Goal: Transaction & Acquisition: Purchase product/service

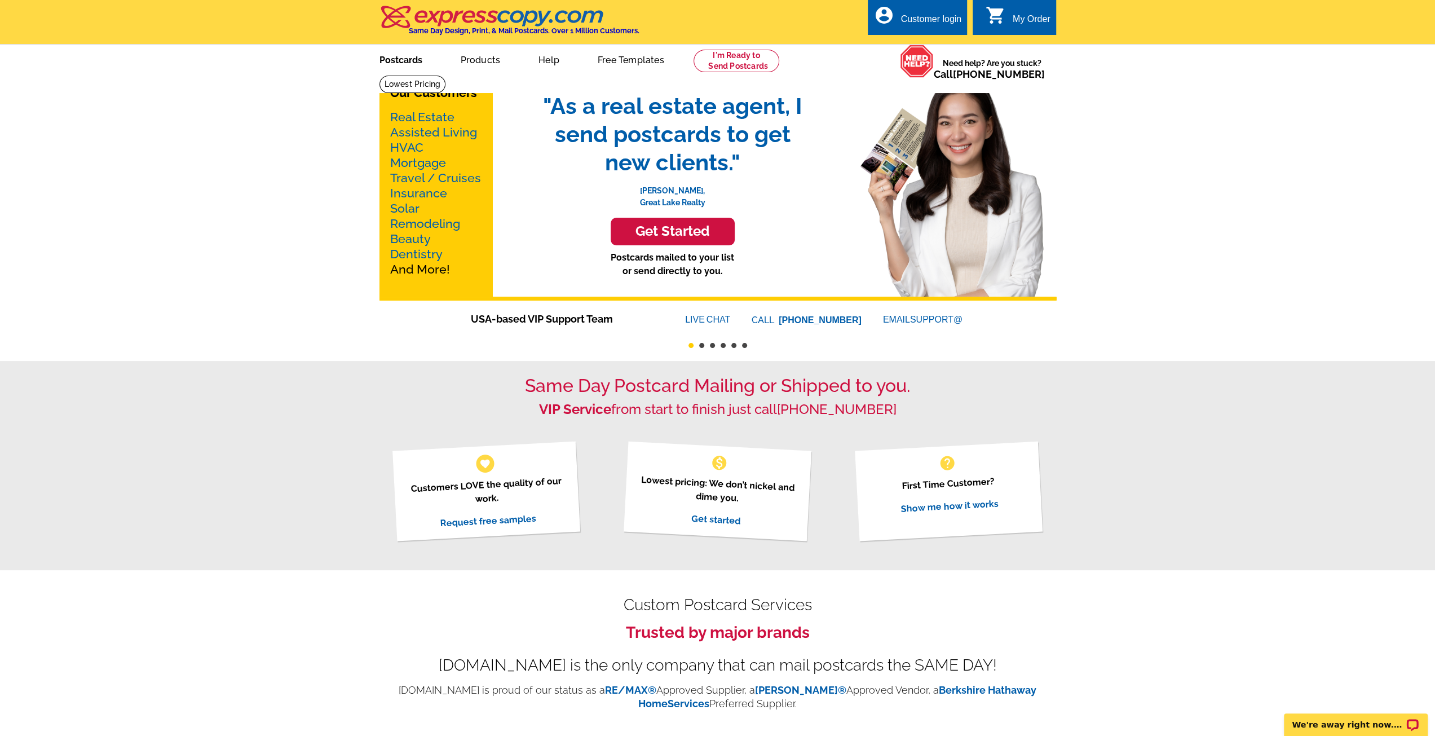
click at [410, 65] on link "Postcards" at bounding box center [400, 59] width 79 height 26
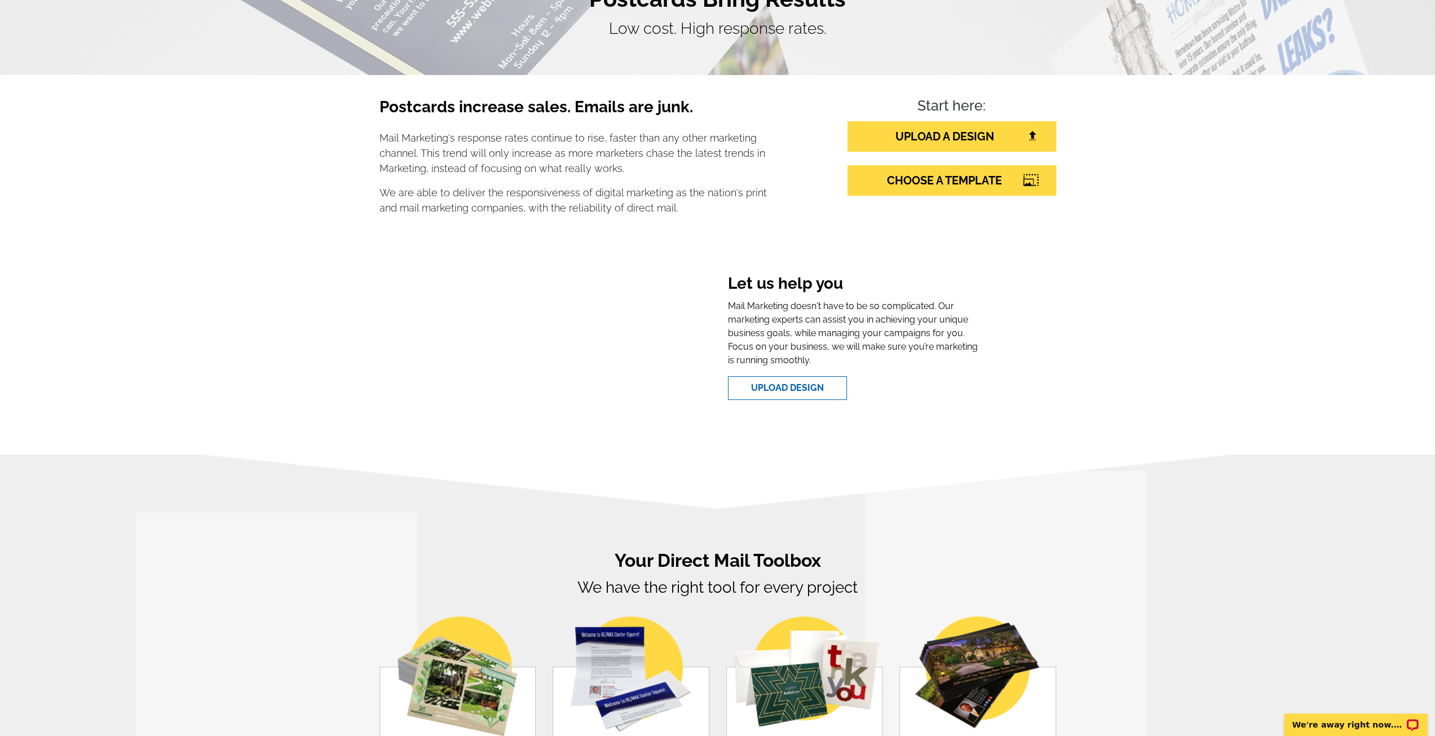
scroll to position [282, 0]
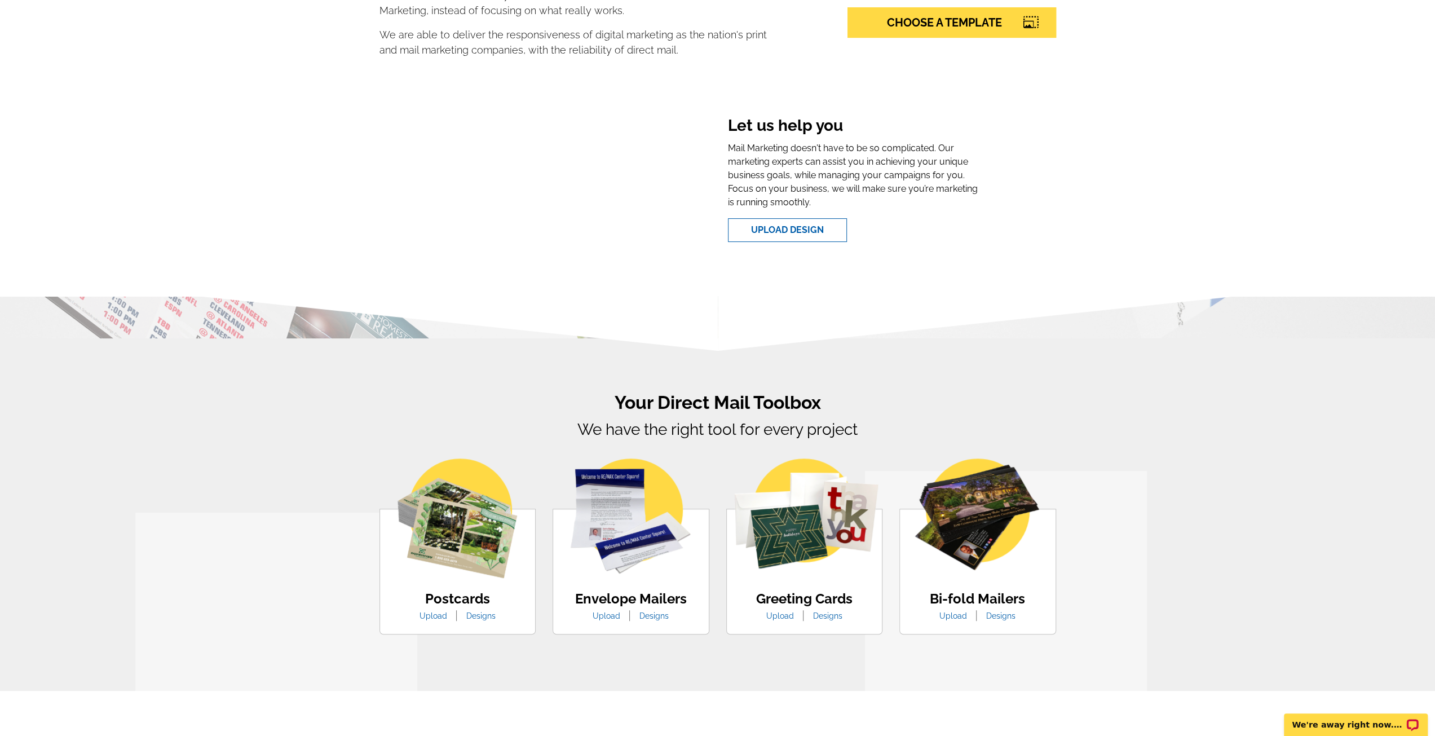
click at [483, 619] on link "Designs" at bounding box center [481, 615] width 46 height 9
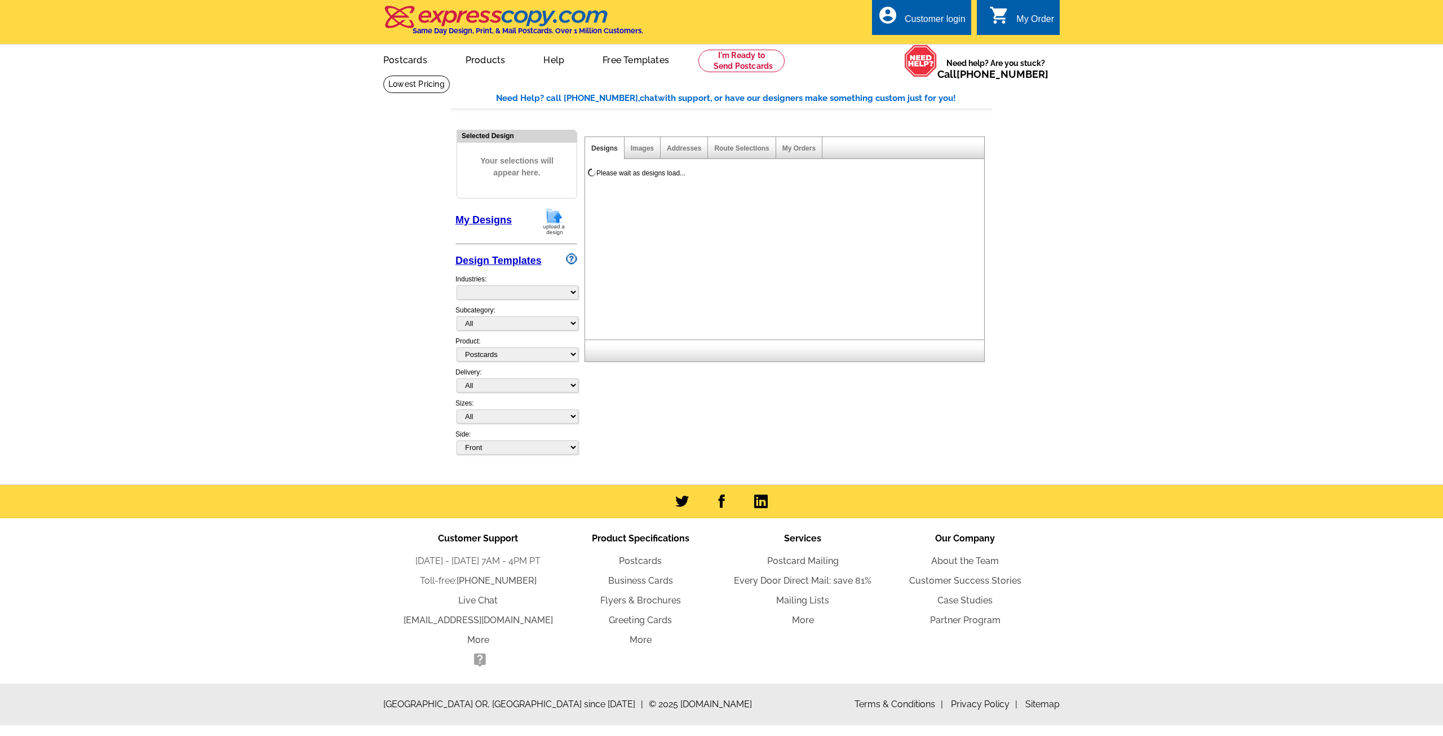
select select "1"
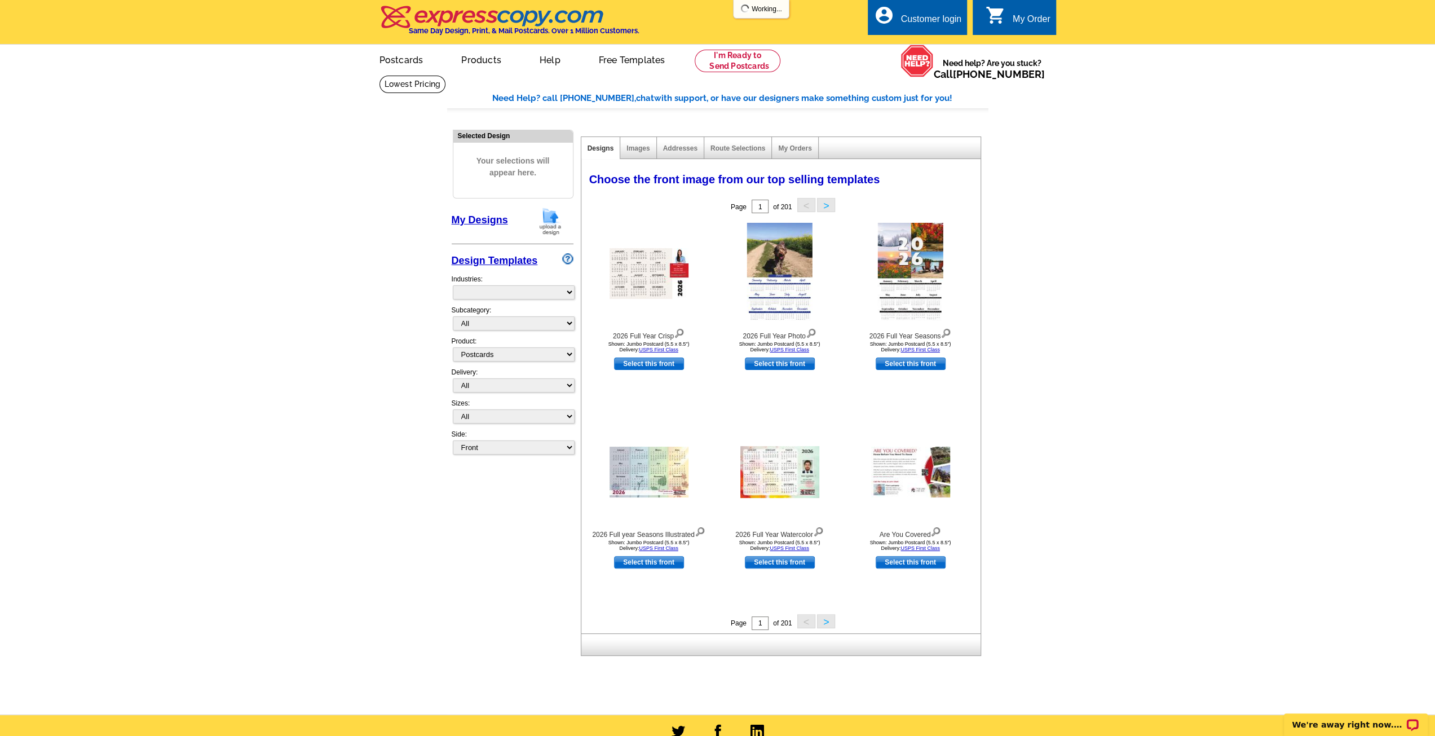
select select "971"
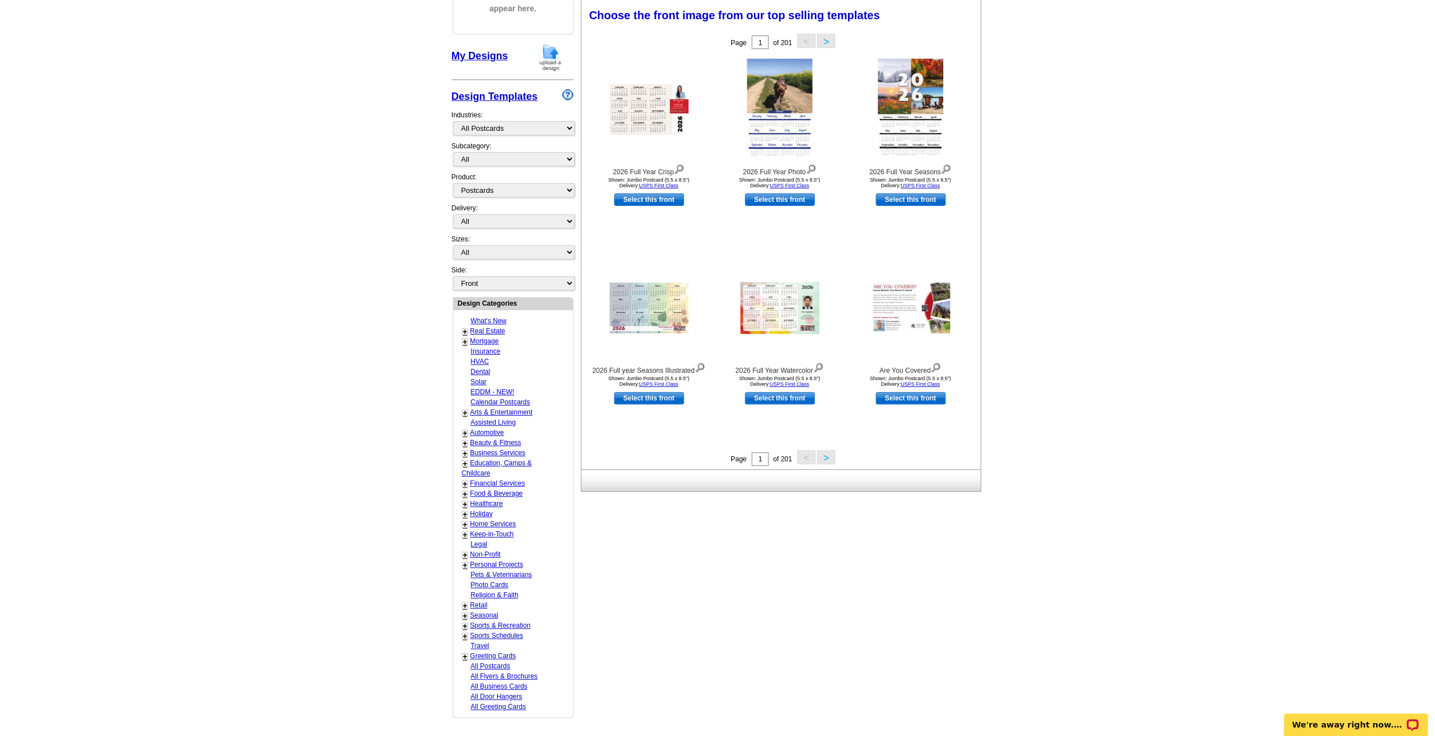
scroll to position [56, 0]
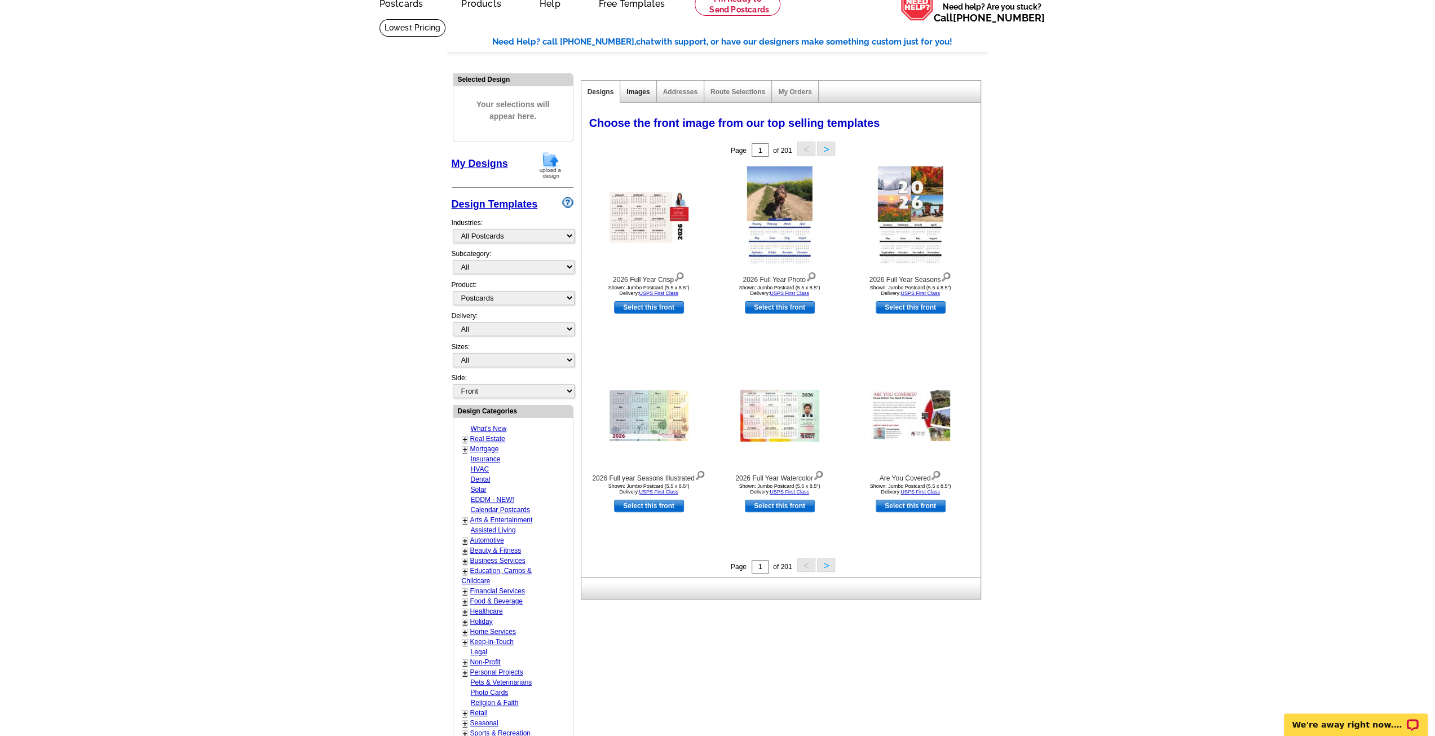
click at [635, 93] on link "Images" at bounding box center [637, 92] width 23 height 8
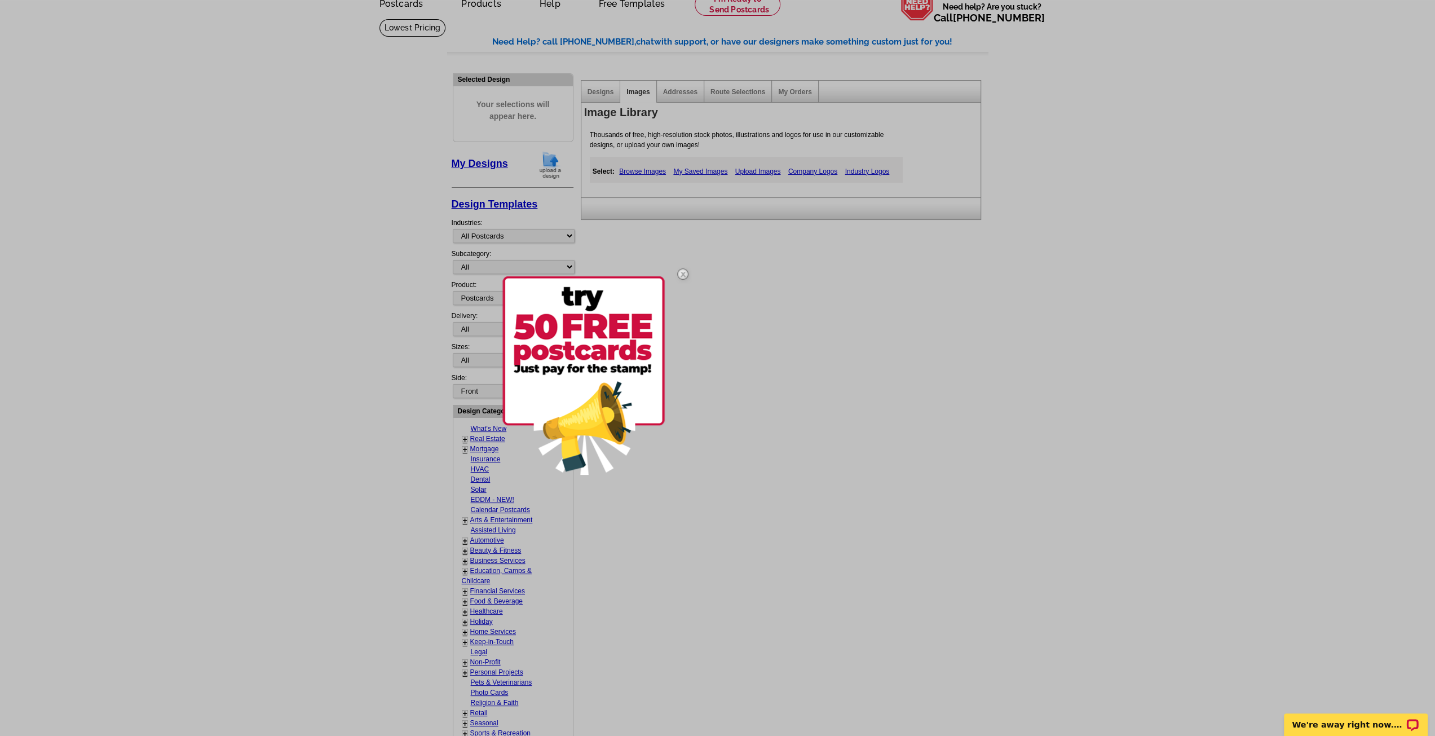
click at [682, 273] on img at bounding box center [682, 274] width 33 height 33
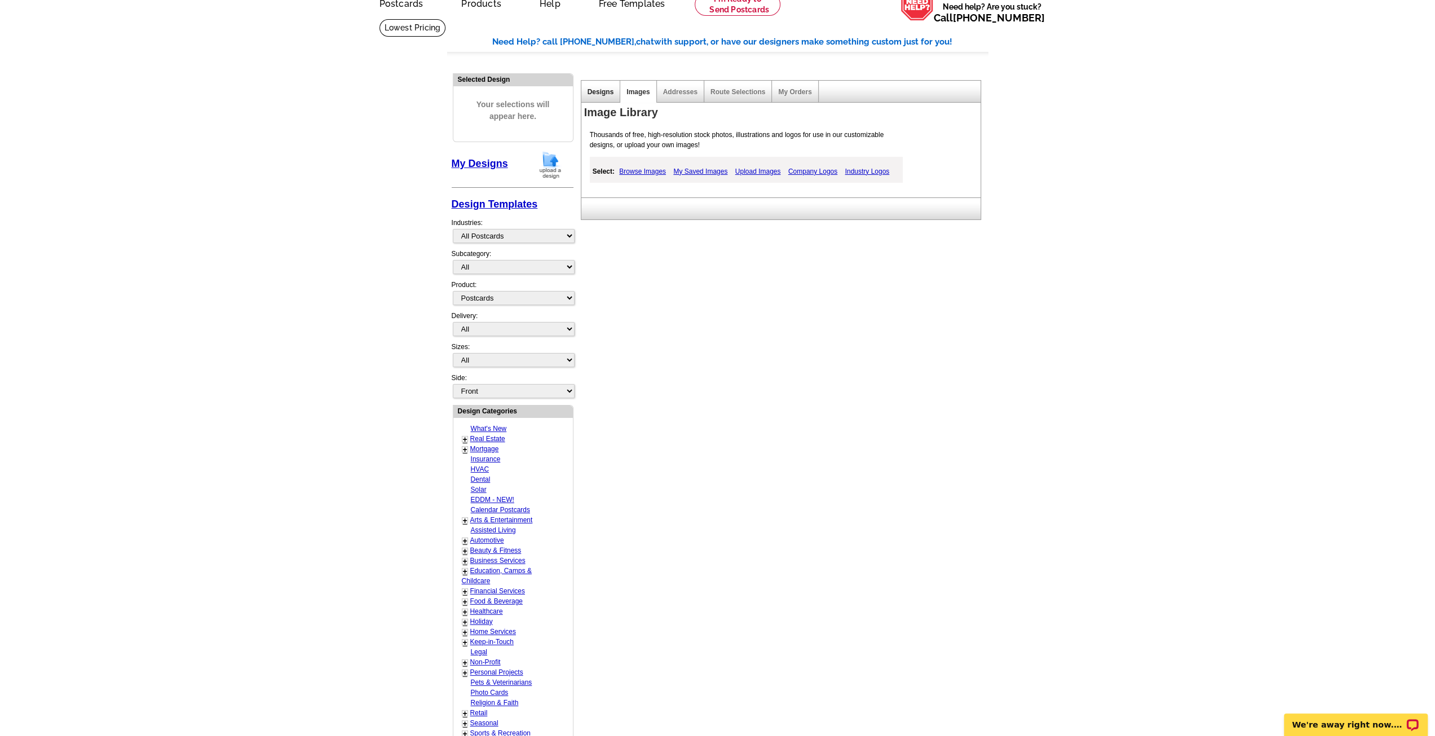
click at [598, 92] on link "Designs" at bounding box center [600, 92] width 26 height 8
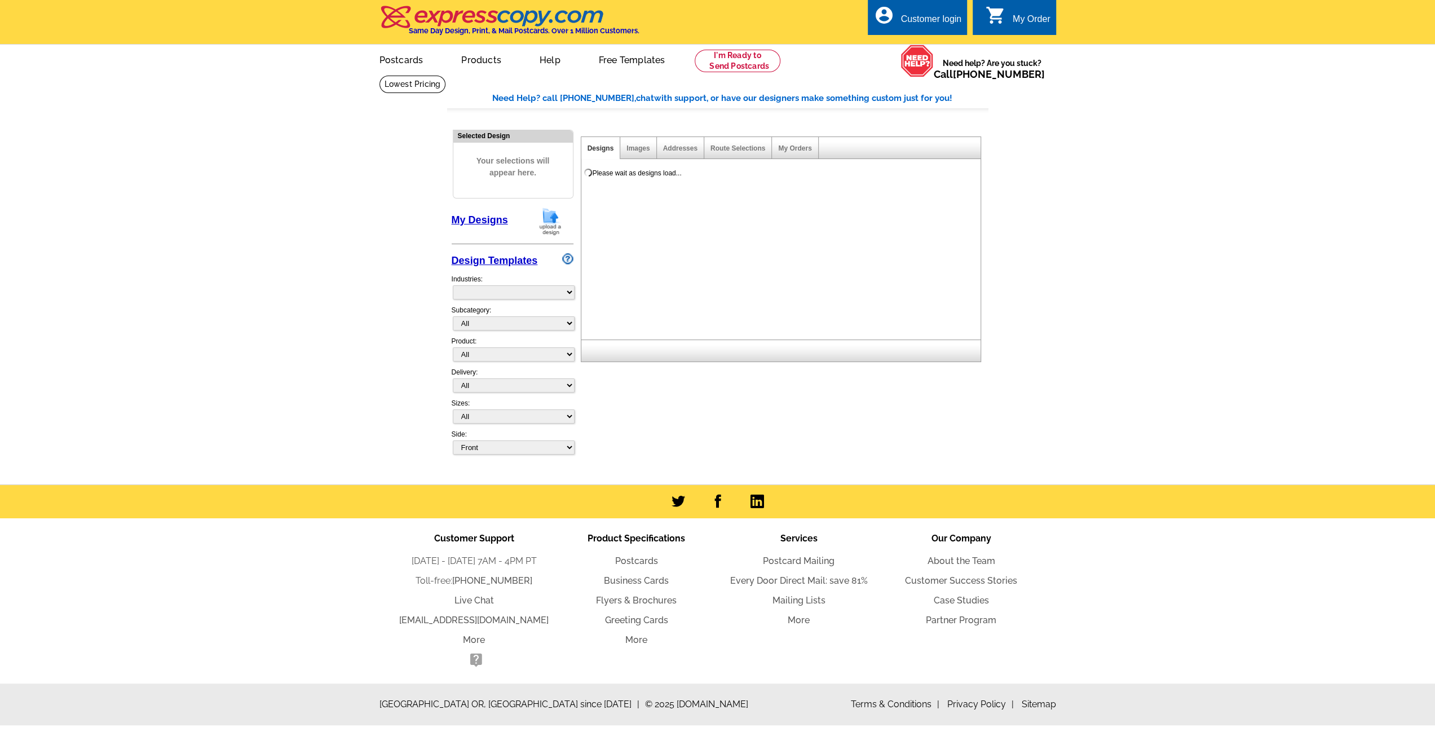
select select "785"
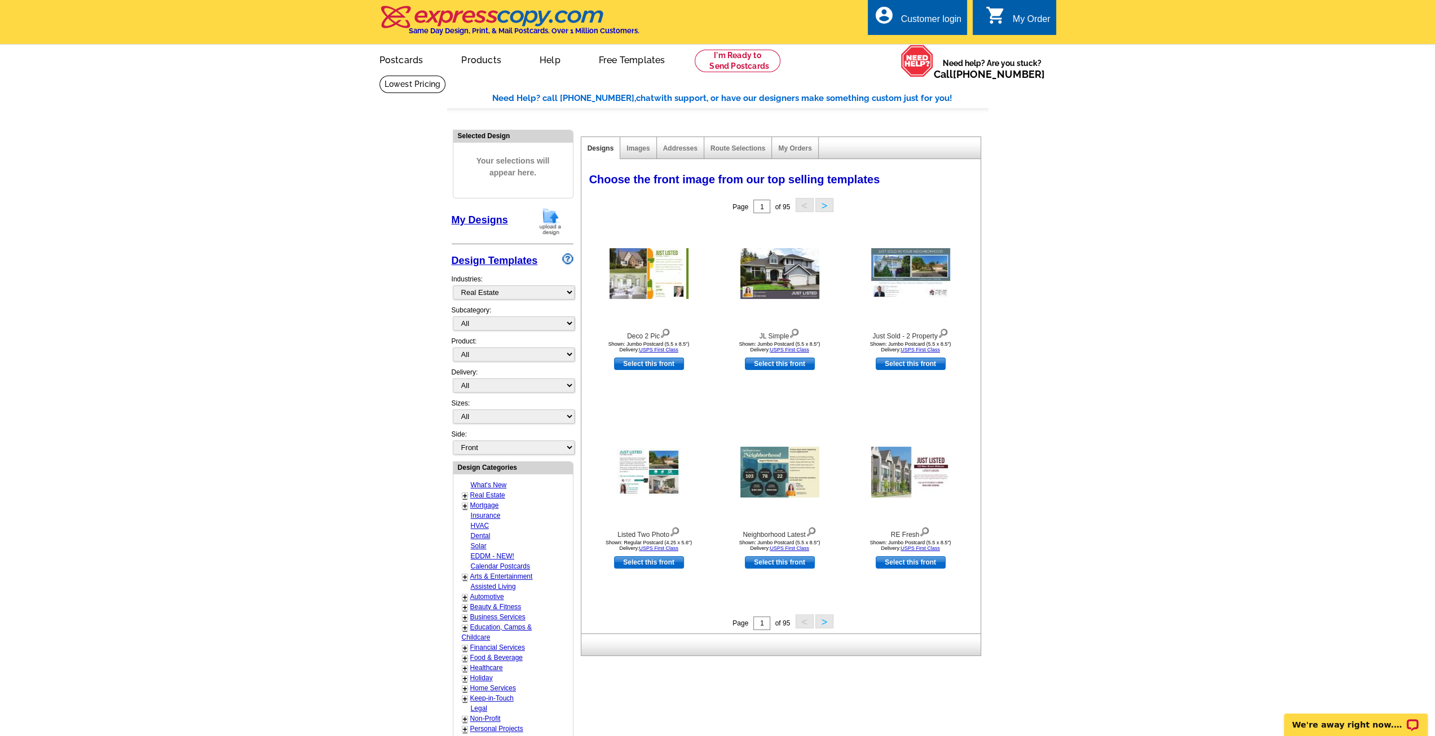
click at [731, 142] on div "Route Selections" at bounding box center [738, 148] width 68 height 22
click at [731, 145] on link "Route Selections" at bounding box center [737, 148] width 55 height 8
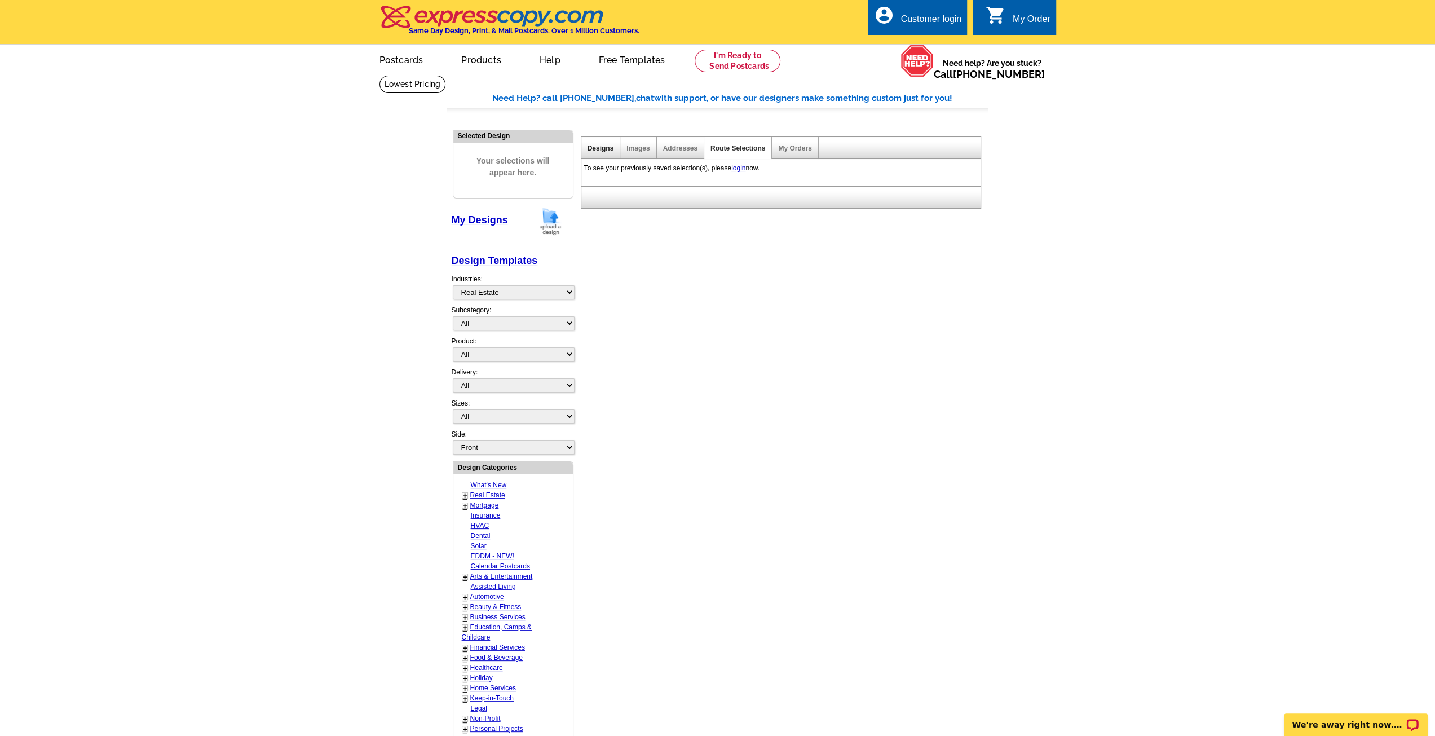
click at [591, 149] on link "Designs" at bounding box center [600, 148] width 26 height 8
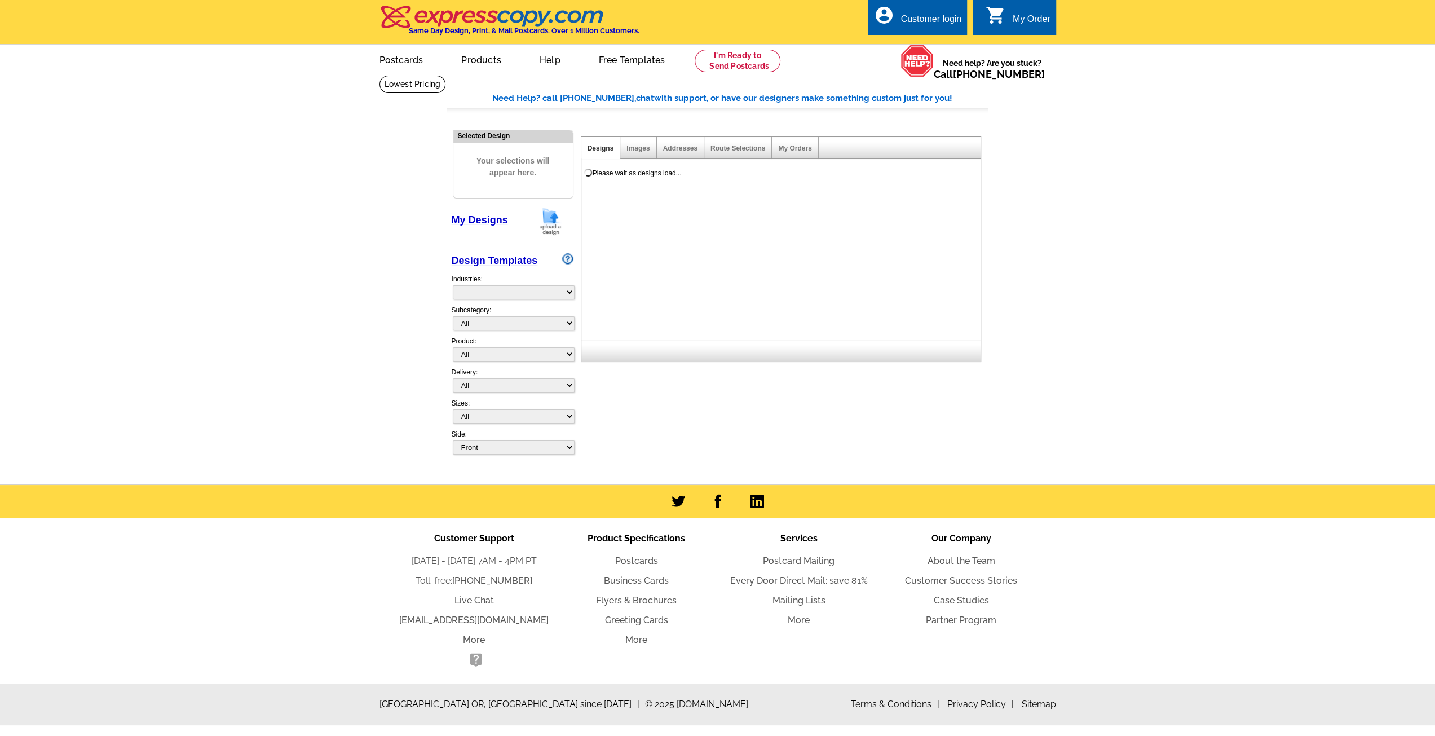
select select "785"
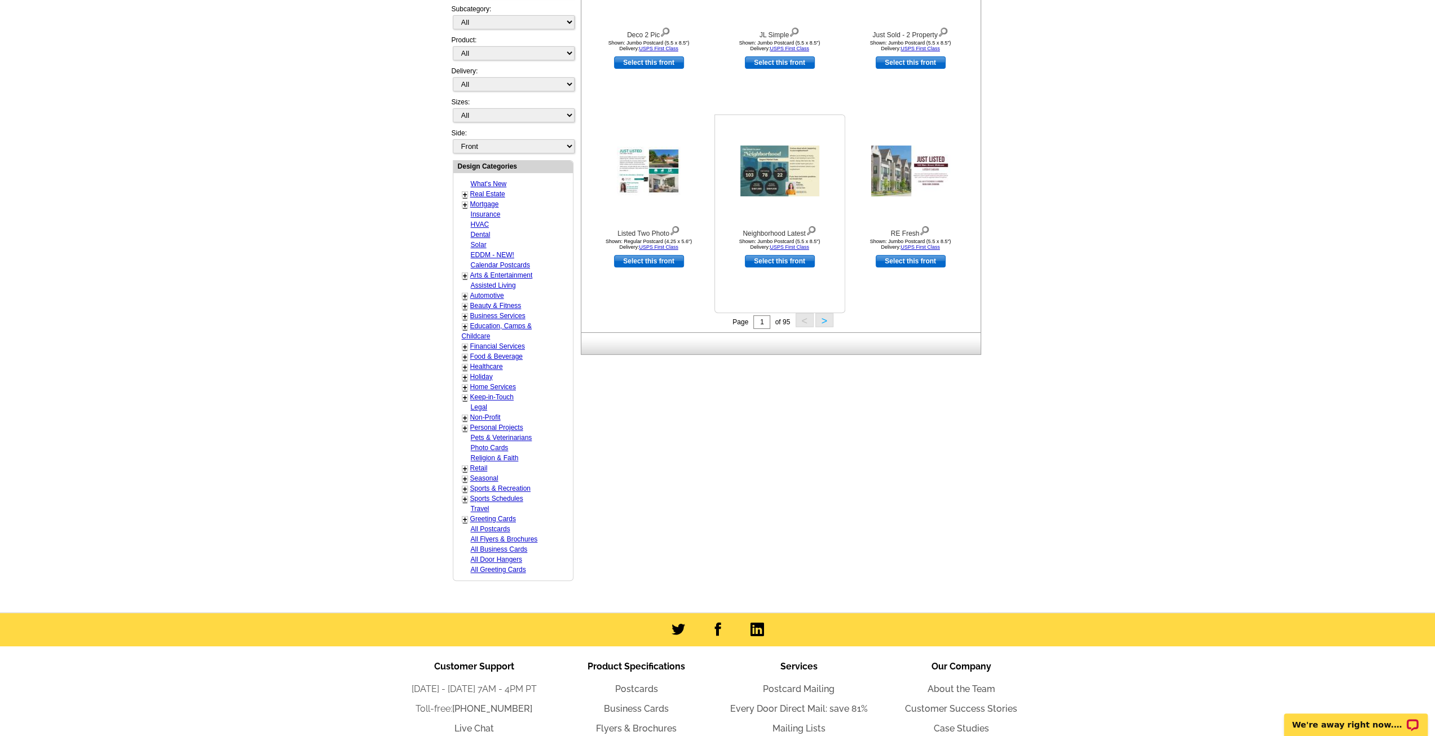
scroll to position [338, 0]
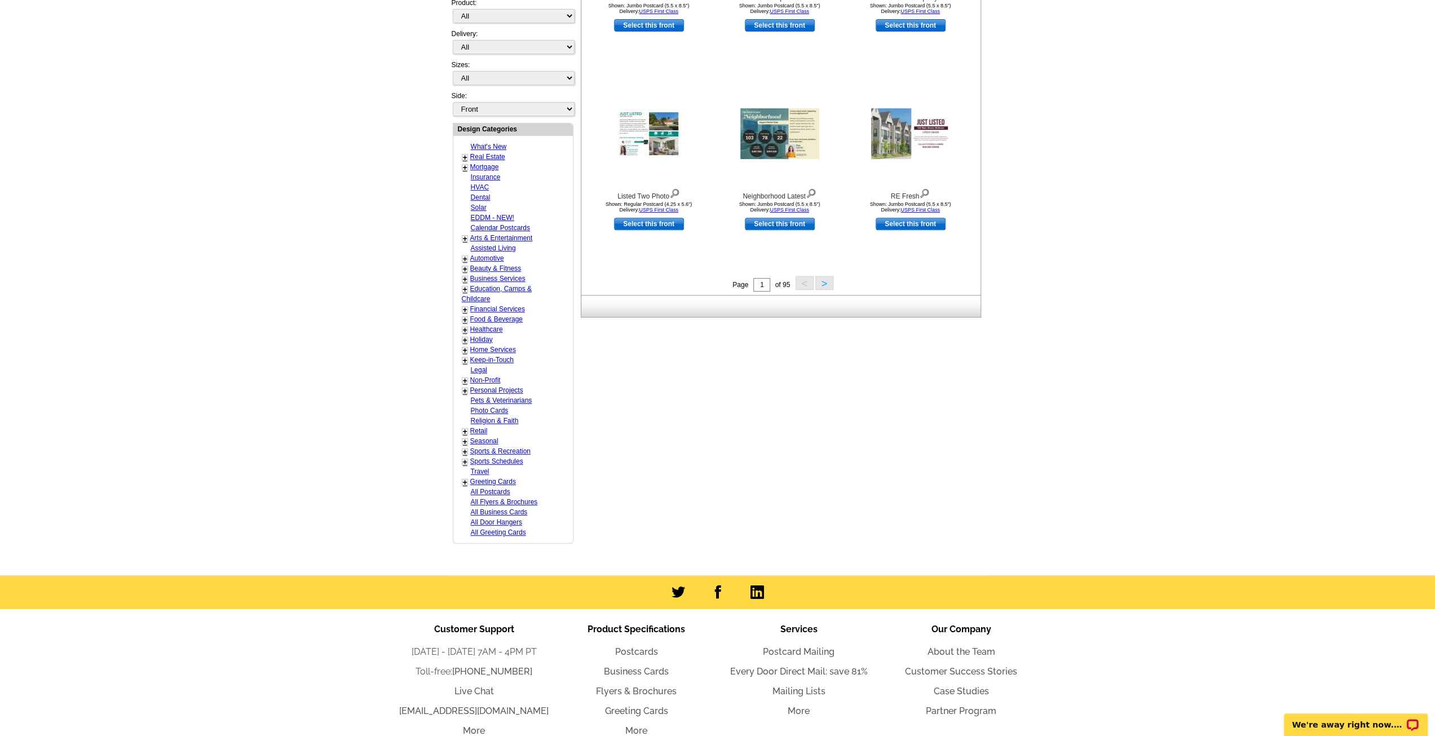
click at [824, 281] on button ">" at bounding box center [824, 283] width 18 height 14
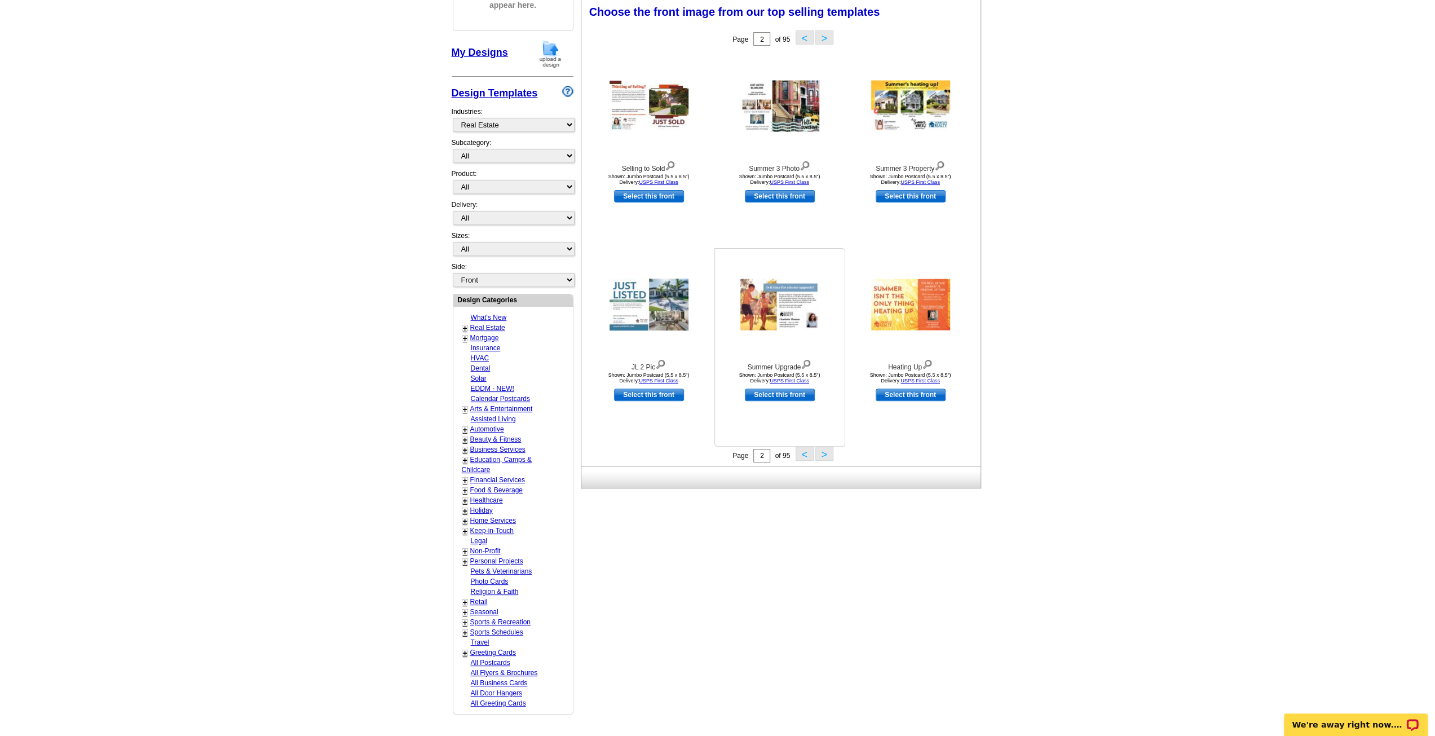
scroll to position [166, 0]
click at [823, 456] on button ">" at bounding box center [824, 455] width 18 height 14
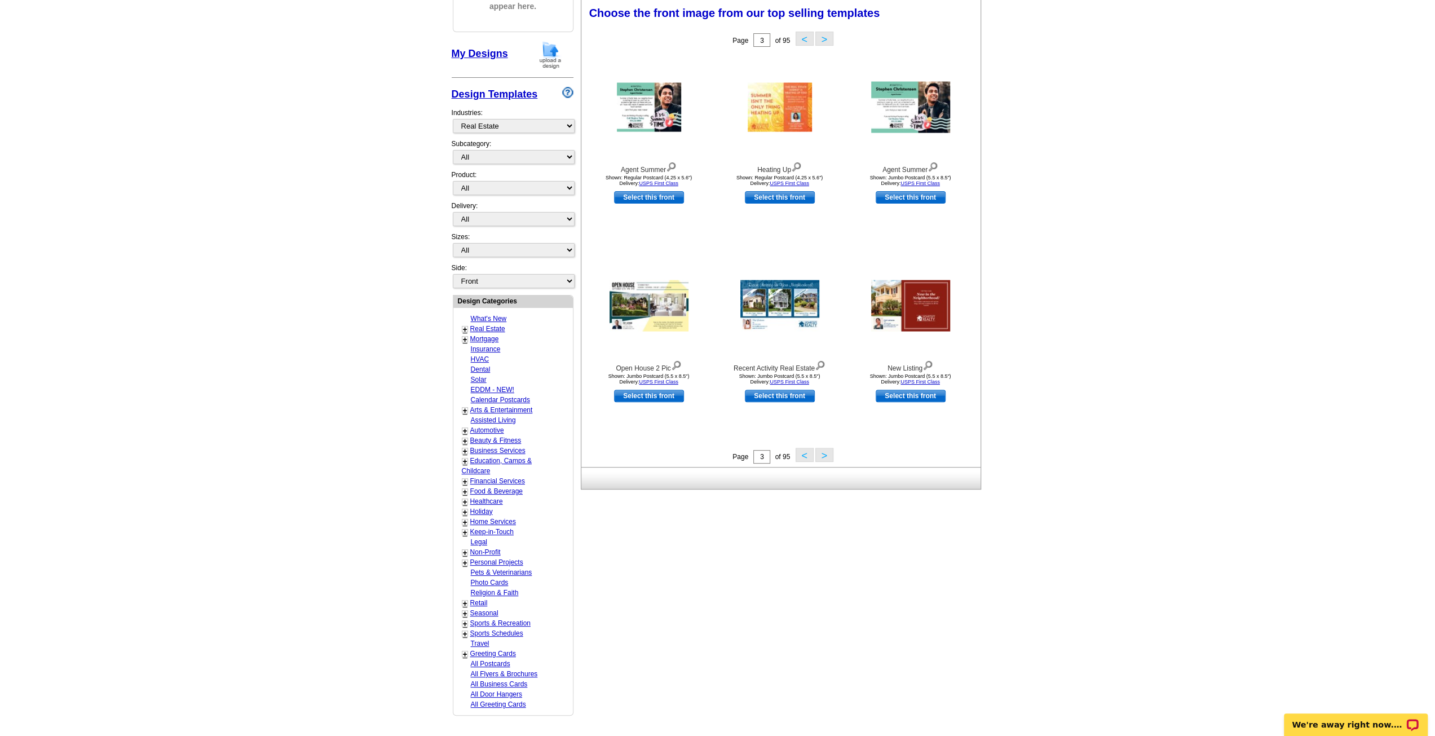
click at [823, 456] on button ">" at bounding box center [824, 455] width 18 height 14
